Goal: Transaction & Acquisition: Download file/media

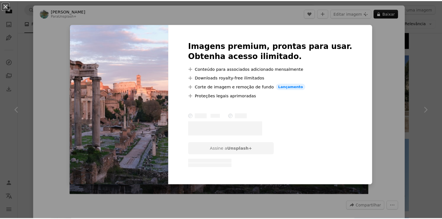
scroll to position [558, 0]
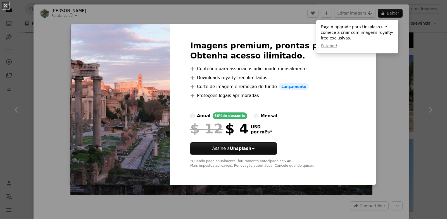
click at [405, 66] on div "An X shape Imagens premium, prontas para usar. Obtenha acesso ilimitado. A plus…" at bounding box center [223, 109] width 447 height 219
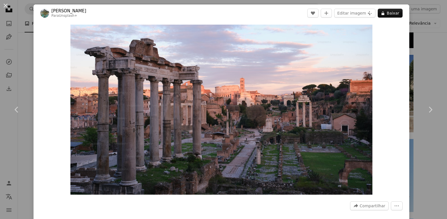
click at [415, 32] on div "An X shape Chevron left Chevron right [PERSON_NAME] Para Unsplash+ A heart A pl…" at bounding box center [223, 109] width 447 height 219
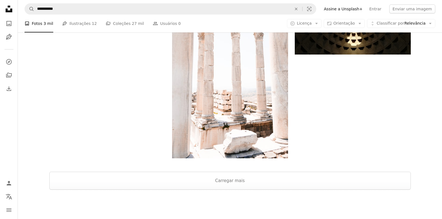
scroll to position [897, 0]
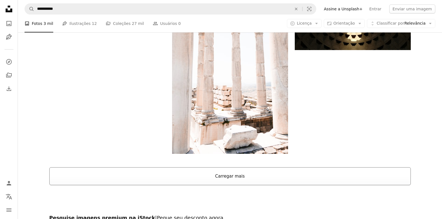
click at [250, 167] on button "Carregar mais" at bounding box center [230, 176] width 362 height 18
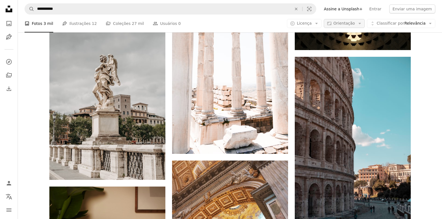
click at [352, 23] on span "Orientação" at bounding box center [344, 23] width 21 height 4
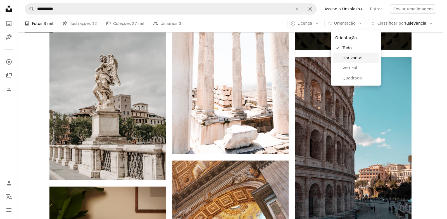
click at [351, 62] on link "Horizontal" at bounding box center [356, 58] width 46 height 10
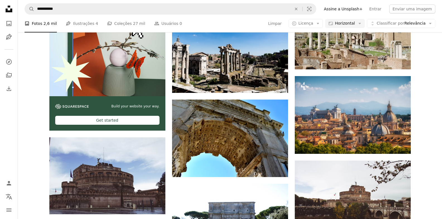
scroll to position [363, 0]
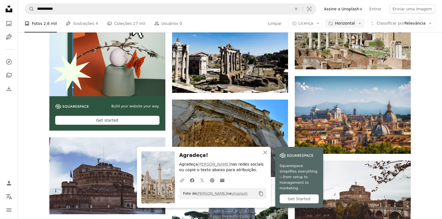
scroll to position [474, 0]
click at [269, 155] on icon "An X shape" at bounding box center [265, 152] width 7 height 7
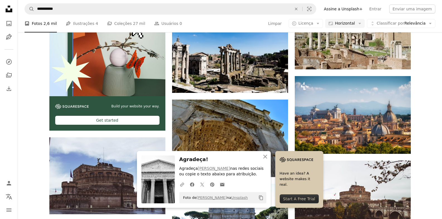
scroll to position [642, 0]
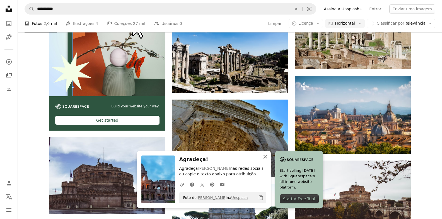
click at [269, 154] on icon "An X shape" at bounding box center [265, 156] width 7 height 7
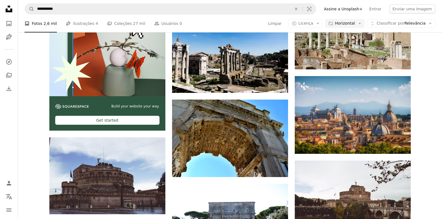
scroll to position [1507, 0]
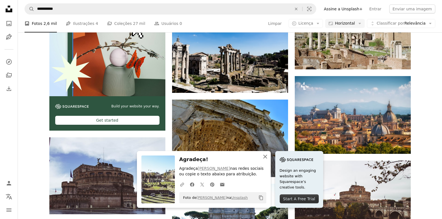
click at [269, 159] on icon "An X shape" at bounding box center [265, 156] width 7 height 7
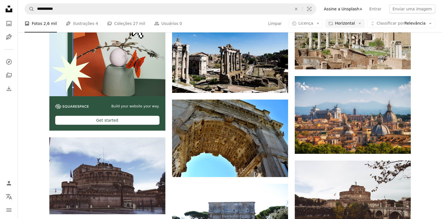
scroll to position [2986, 0]
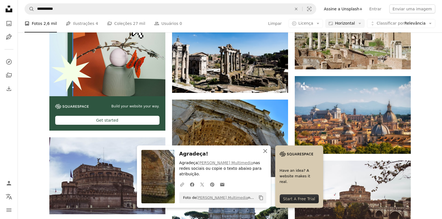
click at [269, 154] on icon "An X shape" at bounding box center [265, 150] width 7 height 7
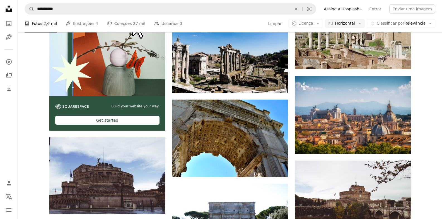
scroll to position [3265, 0]
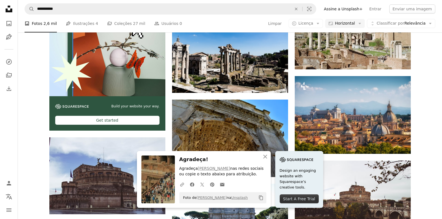
scroll to position [3349, 0]
drag, startPoint x: 287, startPoint y: 156, endPoint x: 295, endPoint y: 156, distance: 7.8
click at [271, 156] on button "An X shape Fechar" at bounding box center [265, 156] width 11 height 11
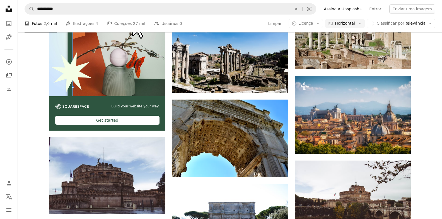
scroll to position [3572, 0]
